Goal: Task Accomplishment & Management: Manage account settings

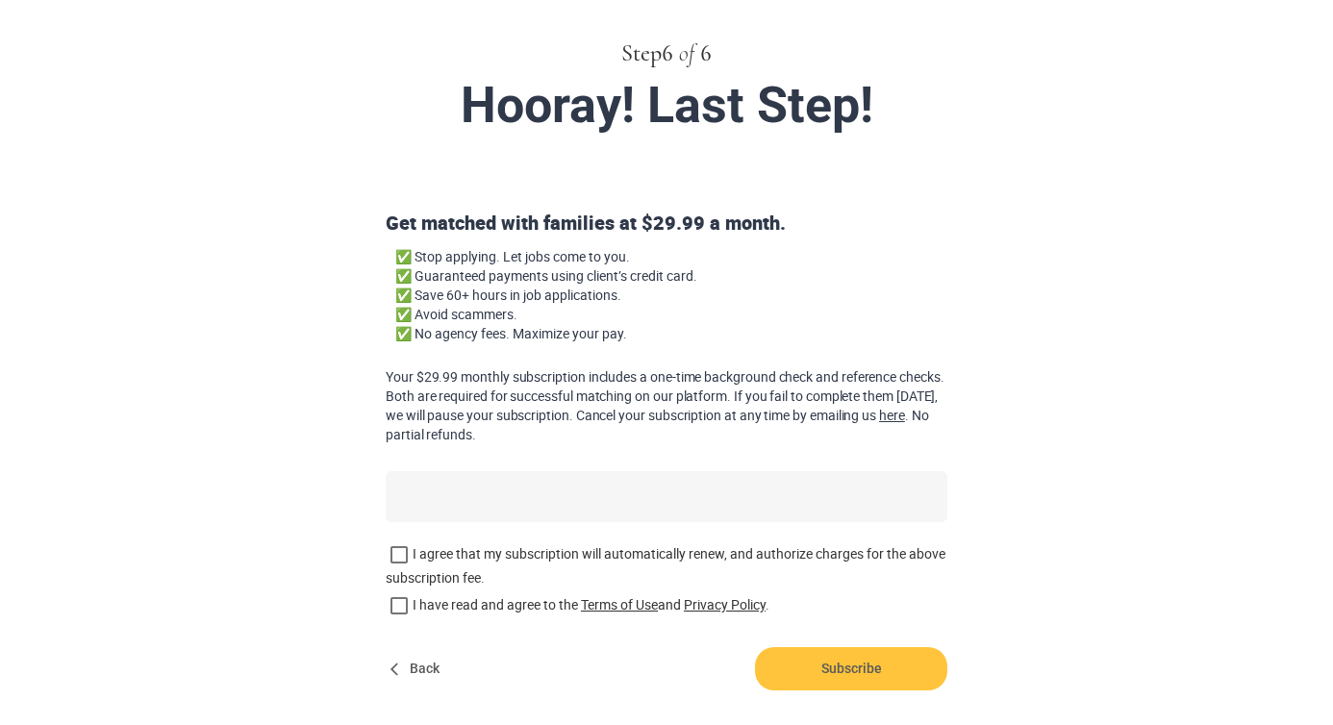
scroll to position [207, 0]
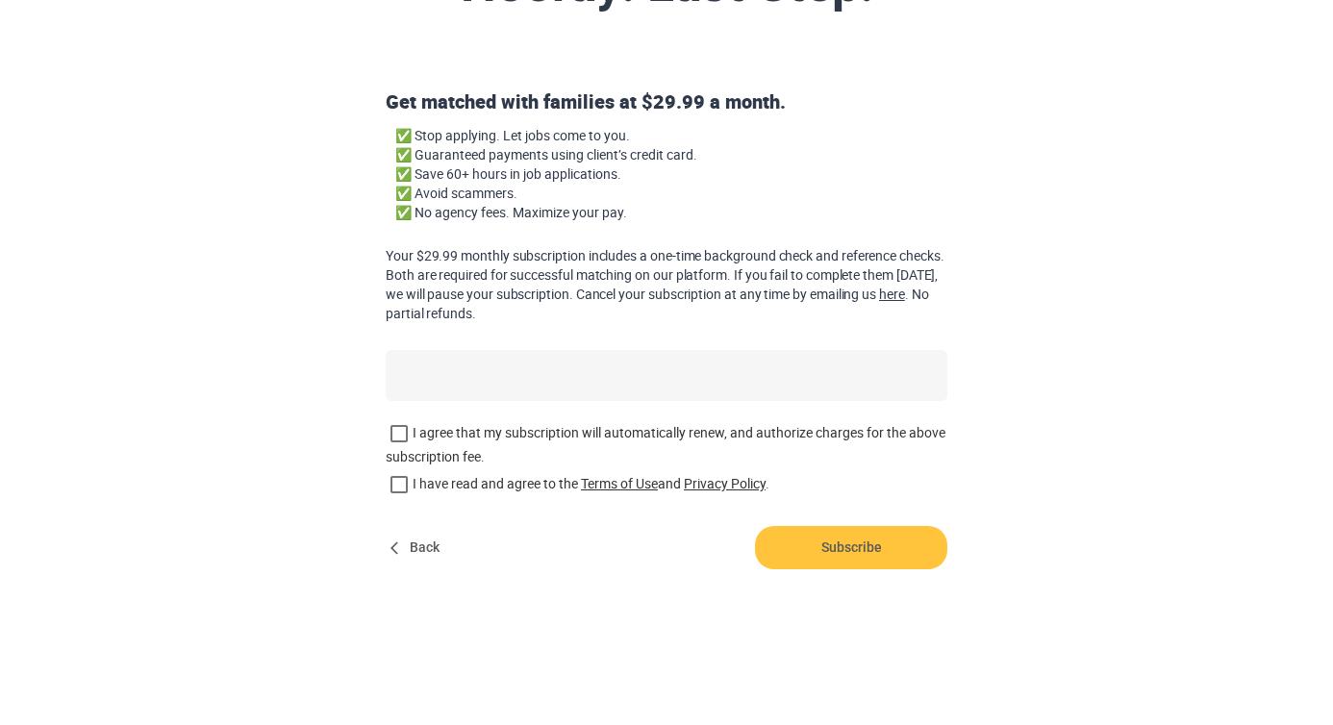
click at [411, 559] on span "Back" at bounding box center [417, 547] width 62 height 43
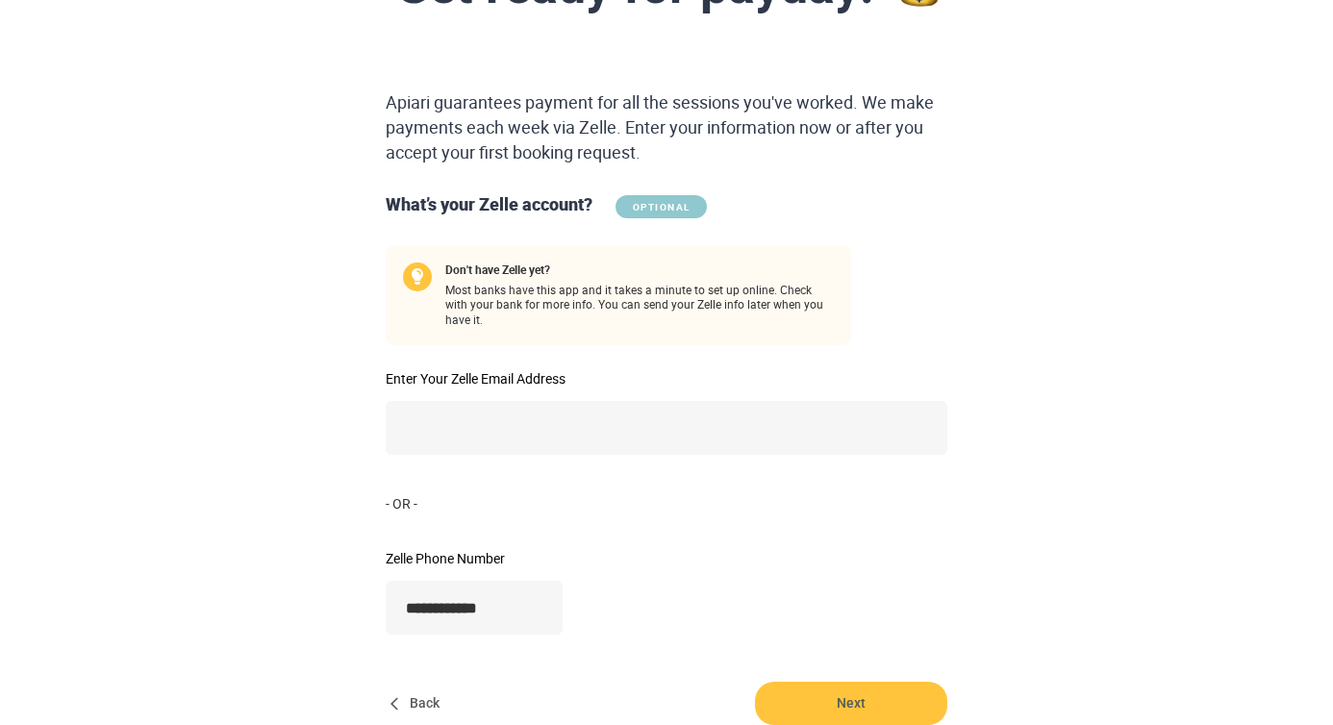
scroll to position [0, 0]
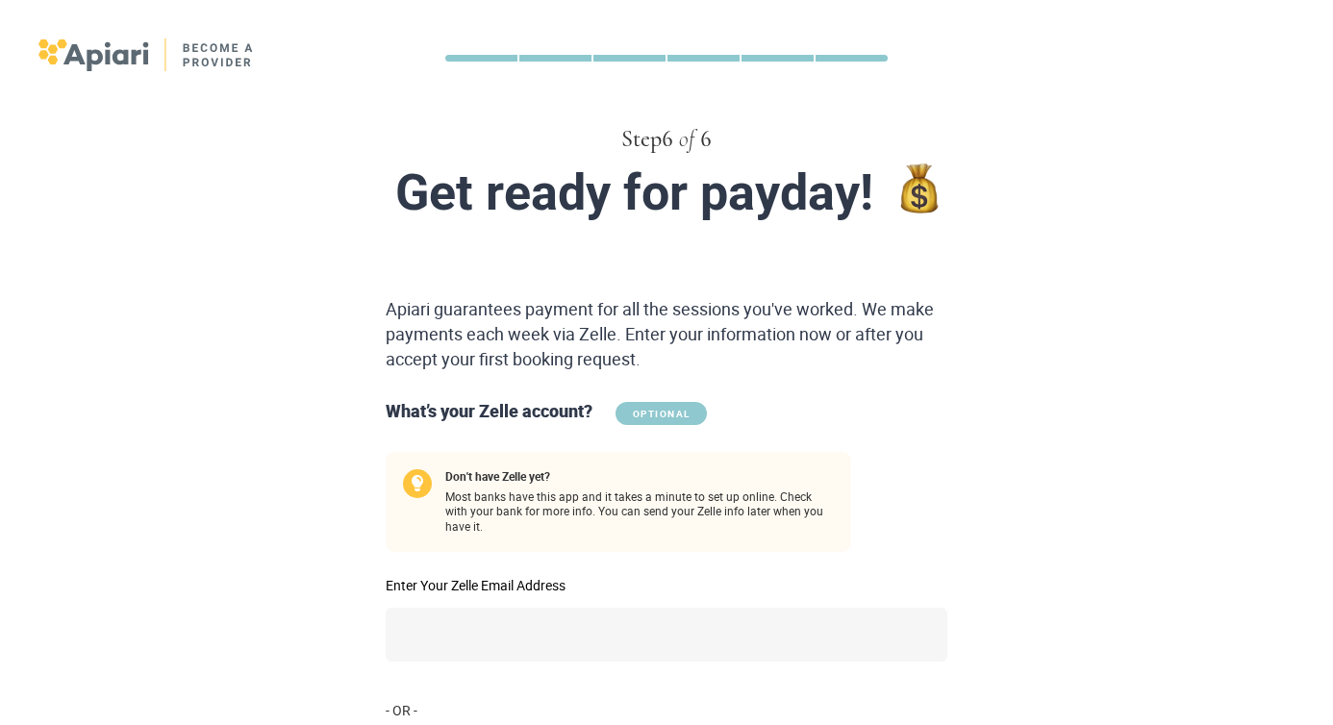
click at [194, 26] on div at bounding box center [666, 57] width 1333 height 114
click at [194, 41] on img at bounding box center [146, 54] width 216 height 33
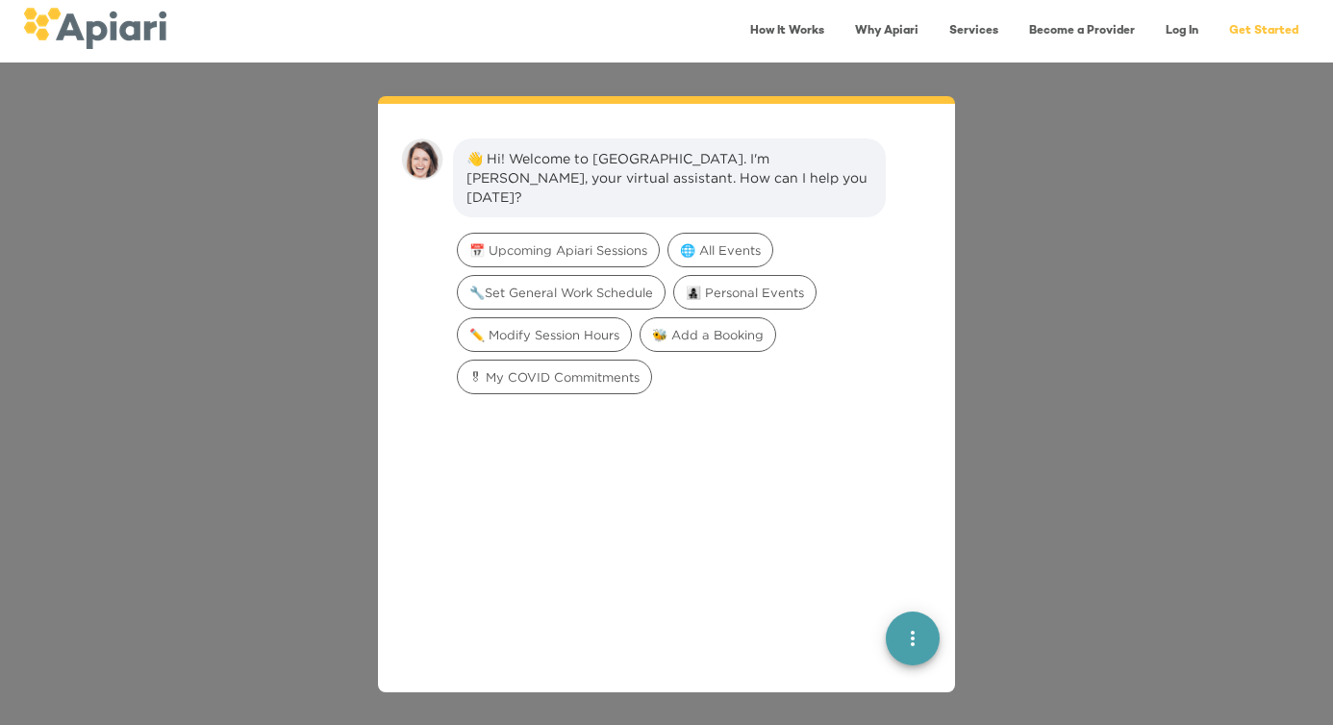
scroll to position [27, 0]
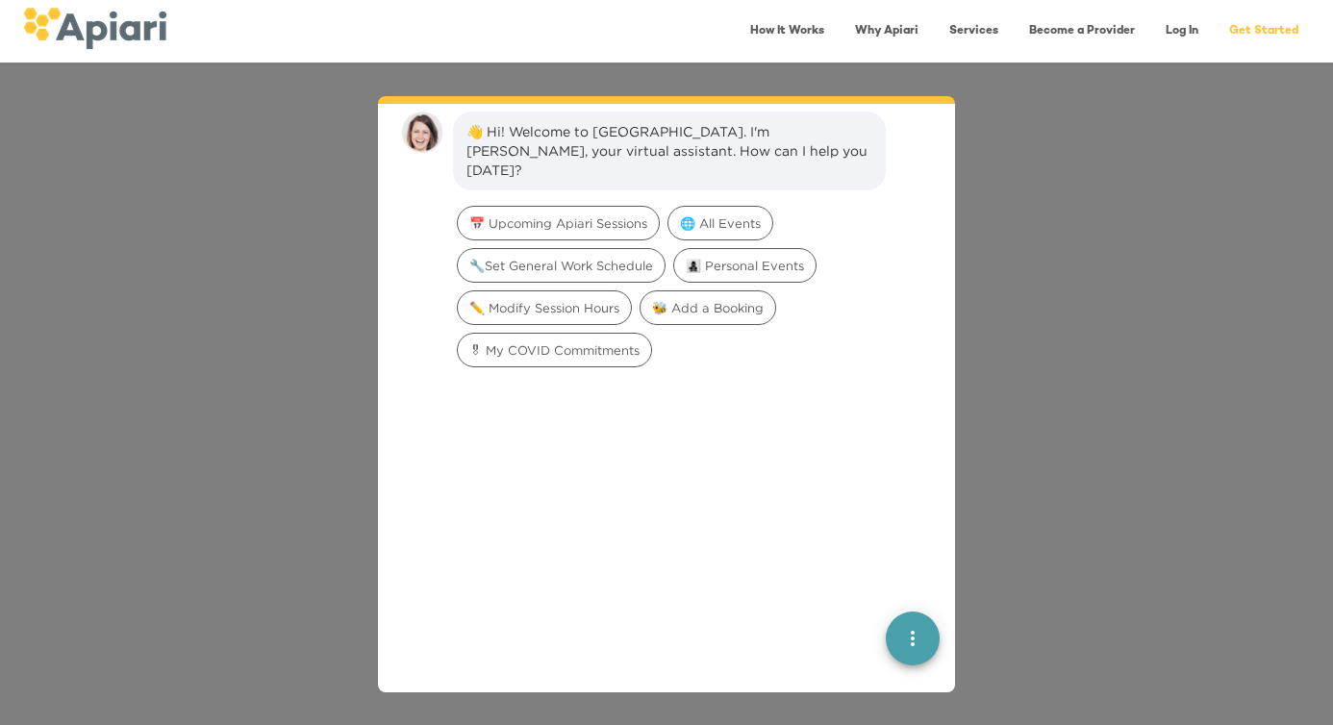
click at [1171, 22] on link "Log In" at bounding box center [1182, 31] width 56 height 39
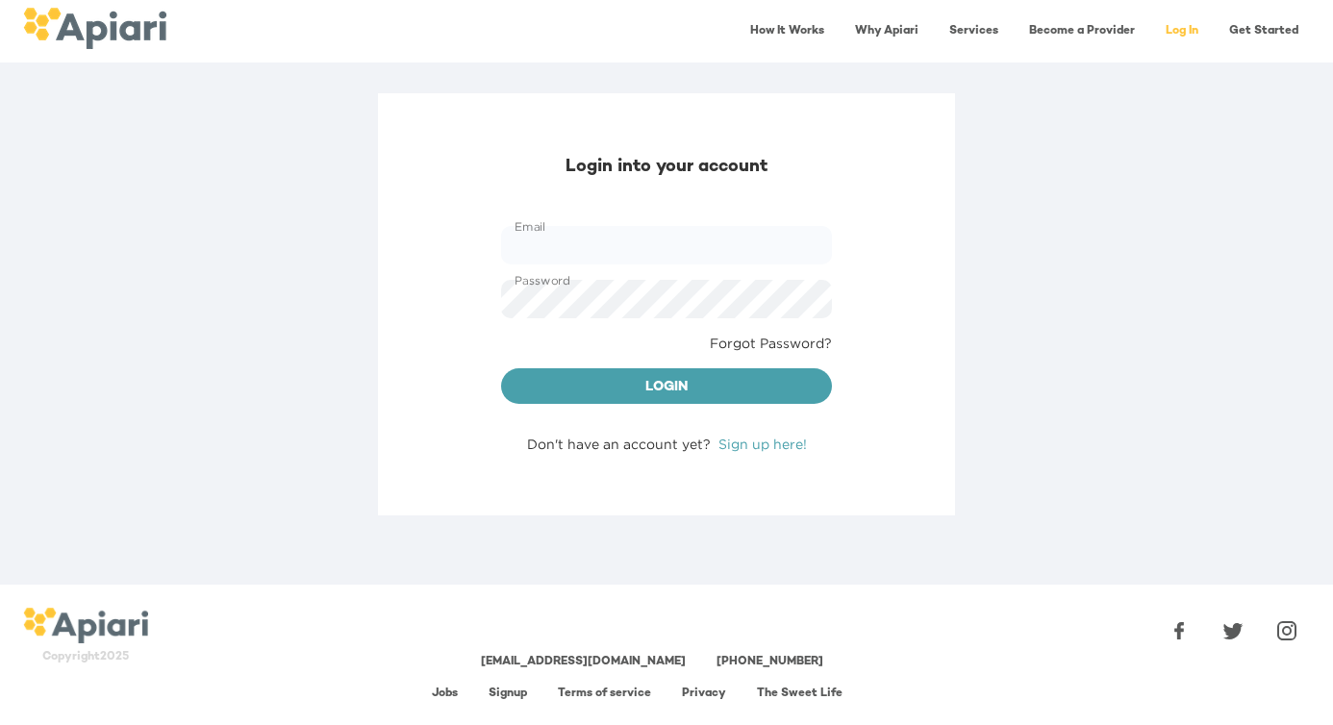
click at [685, 222] on div "Email Email" at bounding box center [666, 245] width 346 height 54
click at [685, 239] on input "Email" at bounding box center [666, 245] width 331 height 38
type input "**********"
click at [703, 377] on span "Login" at bounding box center [666, 388] width 300 height 24
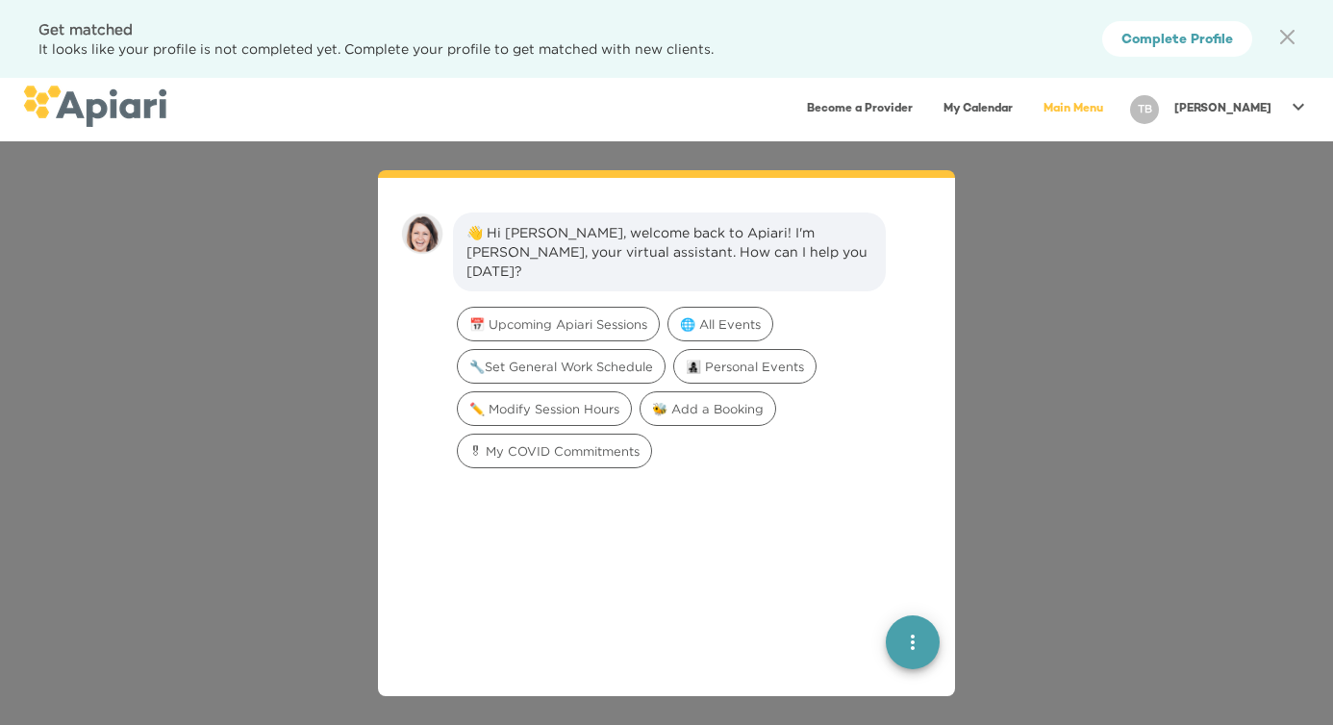
scroll to position [27, 0]
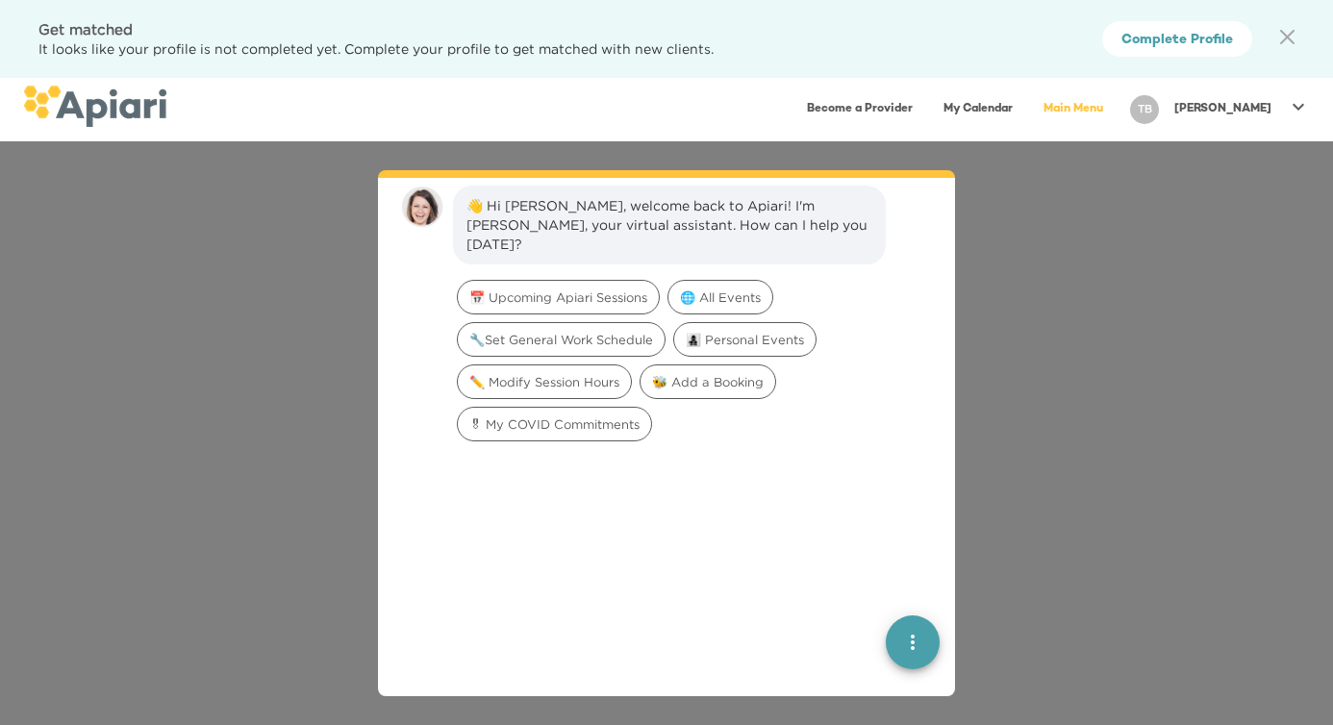
click at [1305, 104] on icon at bounding box center [1297, 106] width 23 height 23
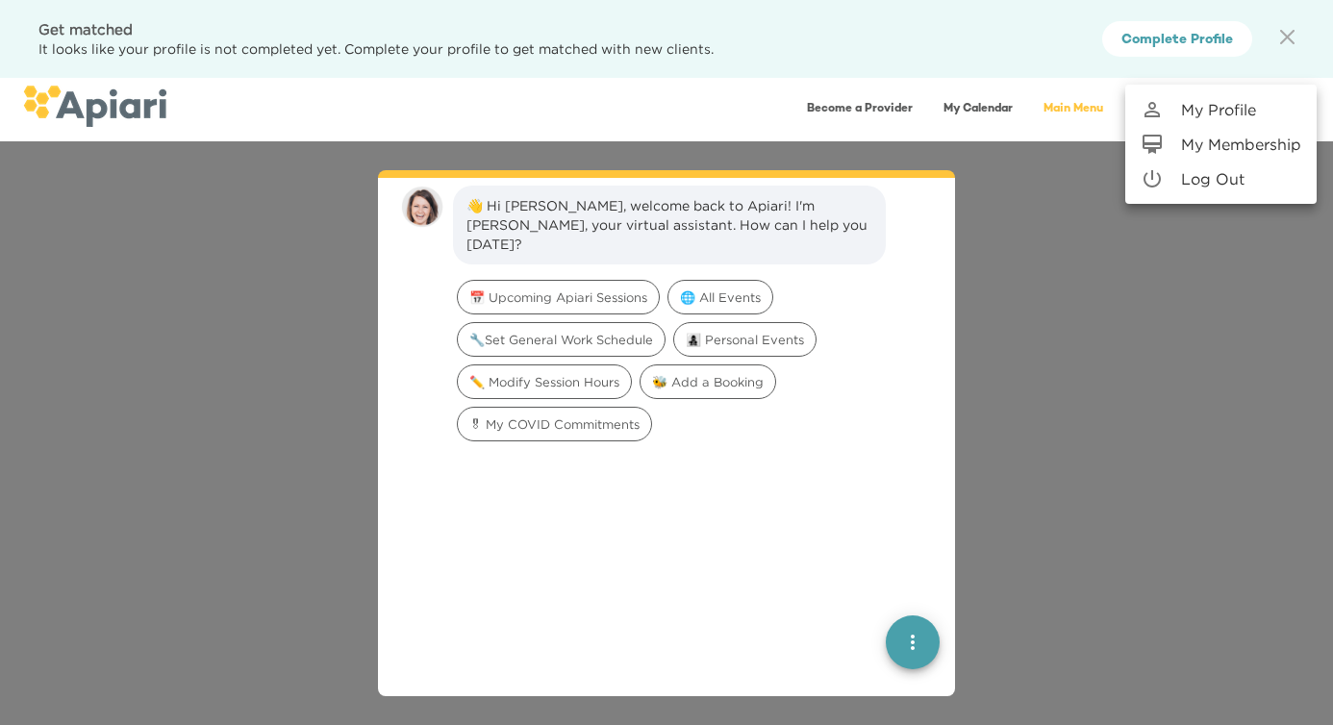
click at [1245, 106] on p "My Profile" at bounding box center [1218, 109] width 75 height 23
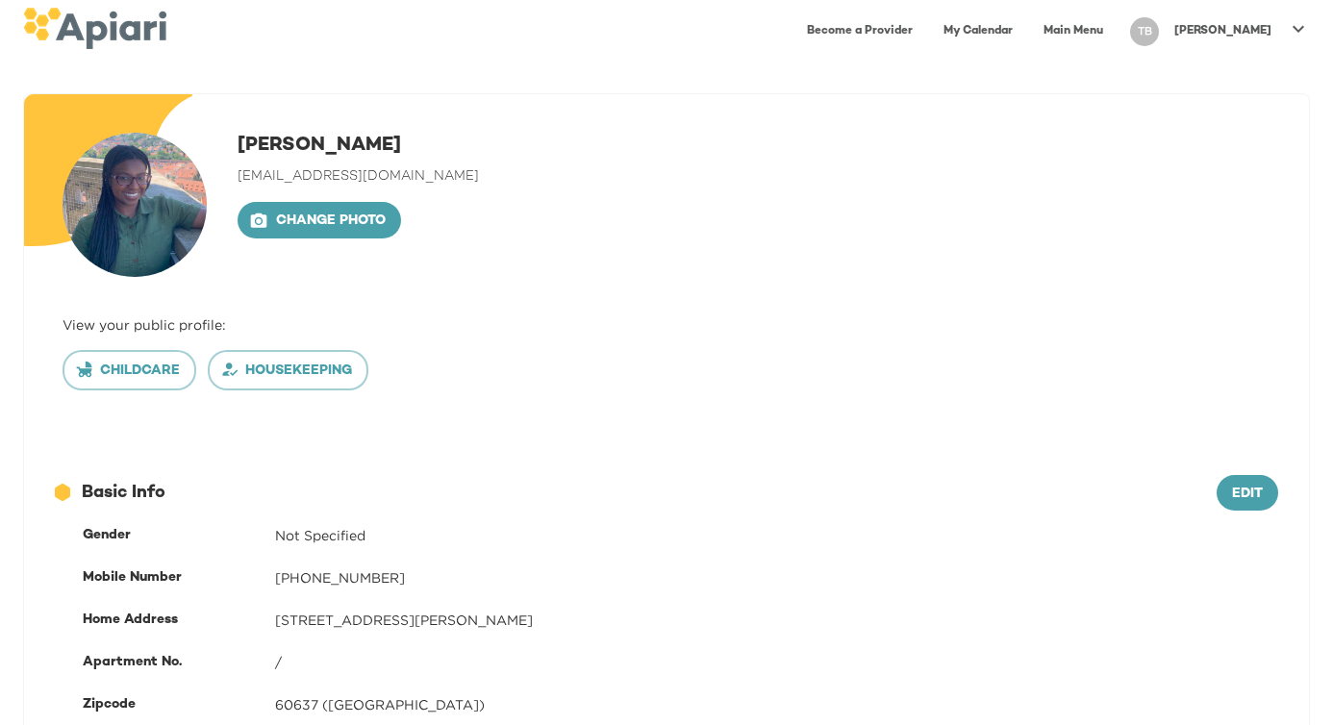
click at [1292, 24] on icon at bounding box center [1297, 28] width 23 height 23
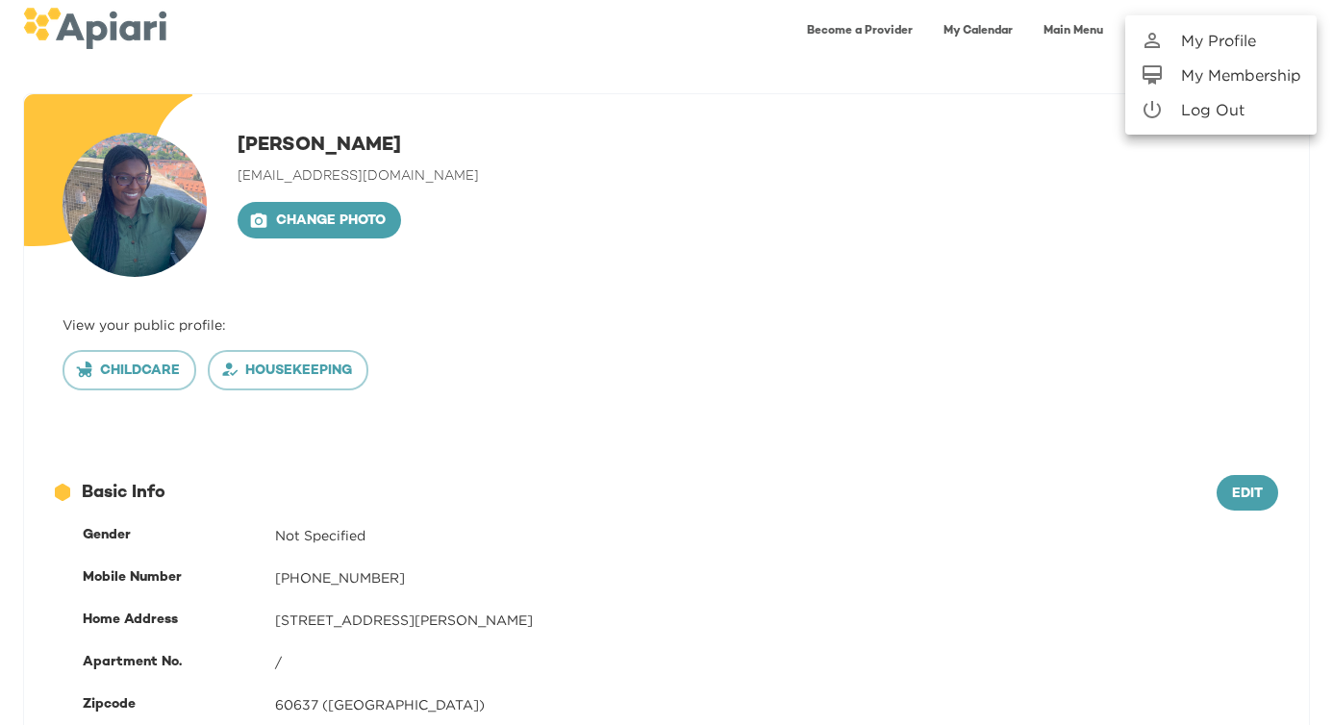
click at [1268, 68] on p "My Membership" at bounding box center [1241, 74] width 120 height 23
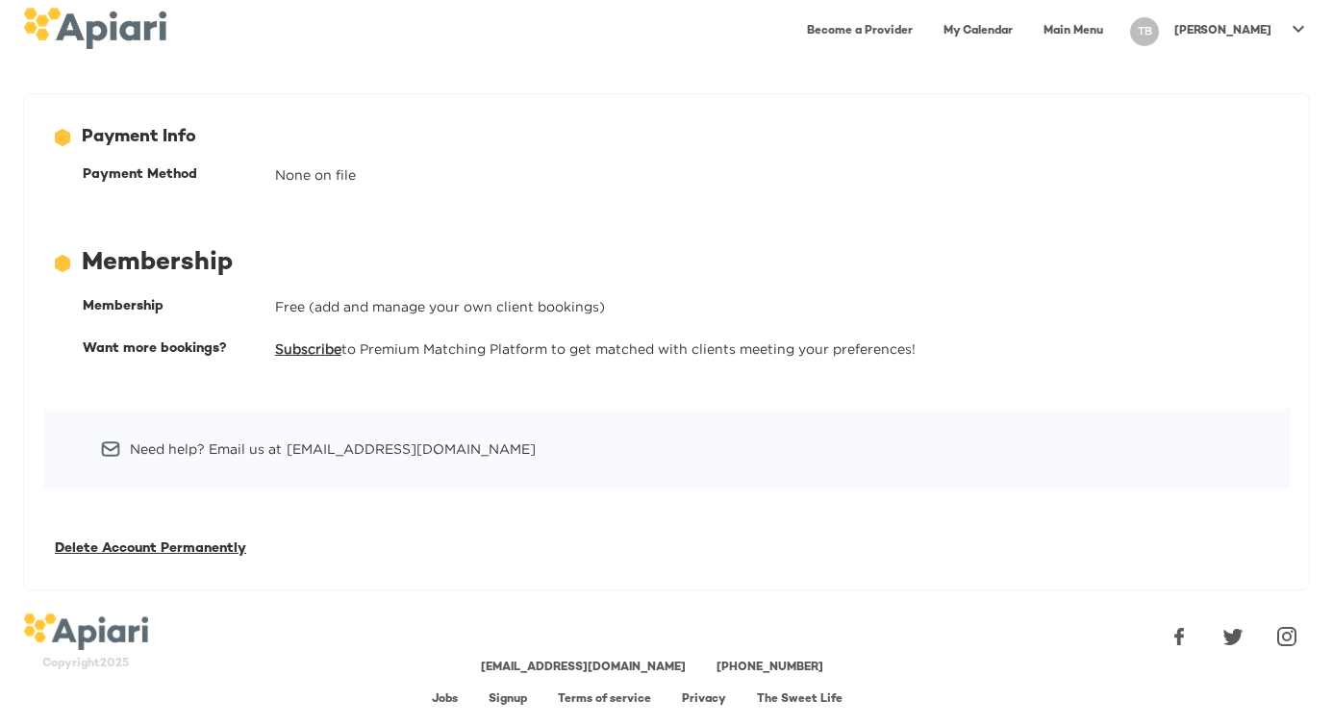
click at [208, 546] on span "Delete Account Permanently" at bounding box center [150, 548] width 191 height 14
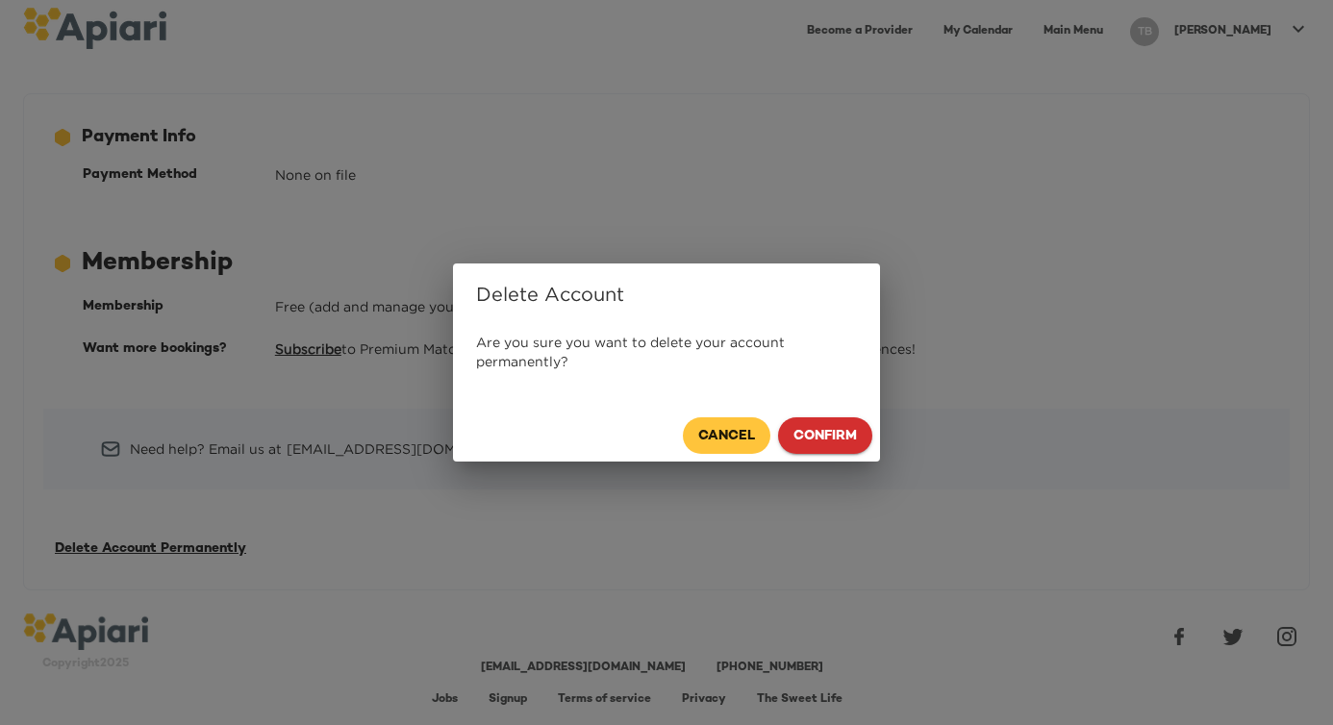
click at [841, 441] on span "Confirm" at bounding box center [824, 437] width 63 height 24
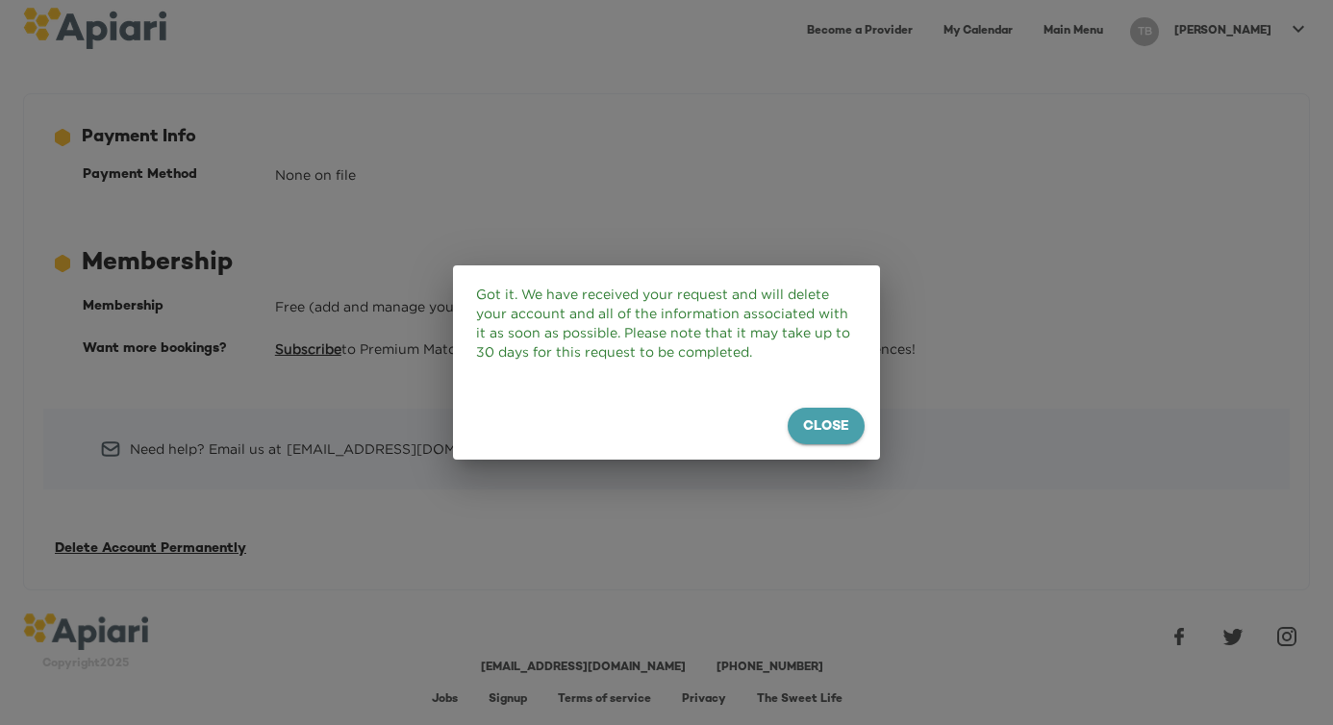
click at [839, 437] on span "Close" at bounding box center [826, 427] width 46 height 24
